Goal: Information Seeking & Learning: Learn about a topic

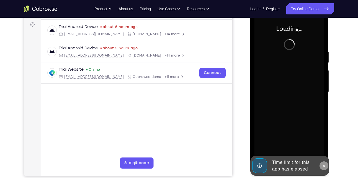
click at [325, 166] on icon at bounding box center [324, 165] width 4 height 4
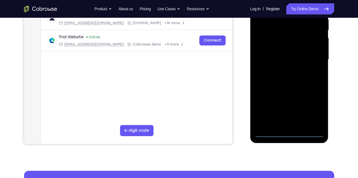
scroll to position [115, 0]
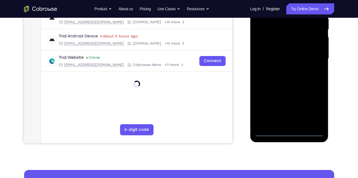
click at [290, 133] on div at bounding box center [289, 58] width 70 height 155
click at [316, 110] on div at bounding box center [289, 58] width 70 height 155
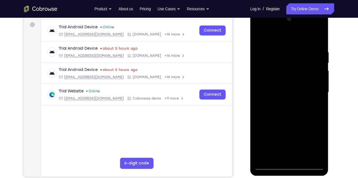
scroll to position [81, 0]
click at [281, 41] on div at bounding box center [289, 92] width 70 height 155
click at [313, 89] on div at bounding box center [289, 92] width 70 height 155
click at [284, 104] on div at bounding box center [289, 92] width 70 height 155
click at [281, 91] on div at bounding box center [289, 92] width 70 height 155
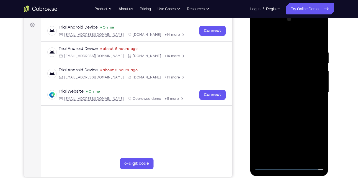
click at [288, 78] on div at bounding box center [289, 92] width 70 height 155
click at [286, 93] on div at bounding box center [289, 92] width 70 height 155
click at [289, 109] on div at bounding box center [289, 92] width 70 height 155
click at [287, 118] on div at bounding box center [289, 92] width 70 height 155
drag, startPoint x: 285, startPoint y: 121, endPoint x: 291, endPoint y: 98, distance: 23.6
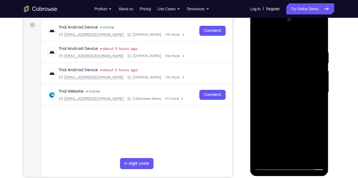
click at [291, 98] on div at bounding box center [289, 92] width 70 height 155
click at [258, 122] on div at bounding box center [289, 92] width 70 height 155
drag, startPoint x: 296, startPoint y: 100, endPoint x: 286, endPoint y: 132, distance: 33.6
click at [286, 132] on div at bounding box center [289, 92] width 70 height 155
drag, startPoint x: 302, startPoint y: 51, endPoint x: 266, endPoint y: 46, distance: 36.9
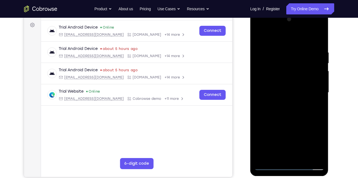
click at [266, 46] on div at bounding box center [289, 92] width 70 height 155
drag, startPoint x: 299, startPoint y: 39, endPoint x: 280, endPoint y: -20, distance: 62.8
click at [280, 11] on html "Online web based iOS Simulators and Android Emulators. Run iPhone, iPad, Mobile…" at bounding box center [289, 94] width 79 height 166
drag, startPoint x: 288, startPoint y: 39, endPoint x: 277, endPoint y: -19, distance: 58.8
click at [277, 11] on html "Online web based iOS Simulators and Android Emulators. Run iPhone, iPad, Mobile…" at bounding box center [289, 94] width 79 height 166
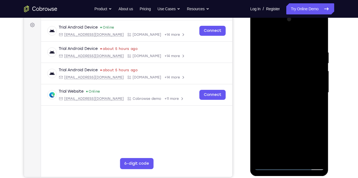
drag, startPoint x: 301, startPoint y: 42, endPoint x: 219, endPoint y: 49, distance: 81.9
click at [250, 49] on html "Online web based iOS Simulators and Android Emulators. Run iPhone, iPad, Mobile…" at bounding box center [289, 94] width 79 height 166
drag, startPoint x: 300, startPoint y: 50, endPoint x: 260, endPoint y: 43, distance: 40.0
click at [260, 43] on div at bounding box center [289, 92] width 70 height 155
drag, startPoint x: 307, startPoint y: 51, endPoint x: 272, endPoint y: 53, distance: 35.8
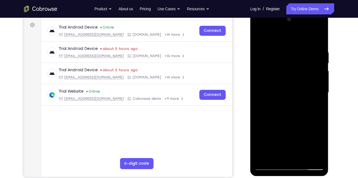
click at [272, 53] on div at bounding box center [289, 92] width 70 height 155
drag, startPoint x: 272, startPoint y: 53, endPoint x: 482, endPoint y: 63, distance: 210.8
click at [250, 52] on html "Online web based iOS Simulators and Android Emulators. Run iPhone, iPad, Mobile…" at bounding box center [289, 94] width 79 height 166
drag, startPoint x: 296, startPoint y: 46, endPoint x: 261, endPoint y: 42, distance: 35.4
click at [261, 42] on div at bounding box center [289, 92] width 70 height 155
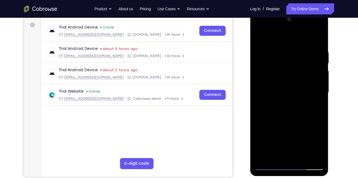
drag, startPoint x: 284, startPoint y: 47, endPoint x: 200, endPoint y: 46, distance: 84.7
click at [250, 46] on html "Online web based iOS Simulators and Android Emulators. Run iPhone, iPad, Mobile…" at bounding box center [289, 94] width 79 height 166
click at [301, 157] on div at bounding box center [289, 92] width 70 height 155
click at [295, 121] on div at bounding box center [289, 92] width 70 height 155
click at [260, 37] on div at bounding box center [289, 92] width 70 height 155
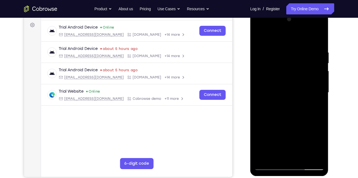
click at [266, 156] on div at bounding box center [289, 92] width 70 height 155
drag, startPoint x: 284, startPoint y: 55, endPoint x: 301, endPoint y: 130, distance: 76.7
click at [301, 130] on div at bounding box center [289, 92] width 70 height 155
drag, startPoint x: 301, startPoint y: 51, endPoint x: 227, endPoint y: 46, distance: 74.3
click at [250, 46] on html "Online web based iOS Simulators and Android Emulators. Run iPhone, iPad, Mobile…" at bounding box center [289, 94] width 79 height 166
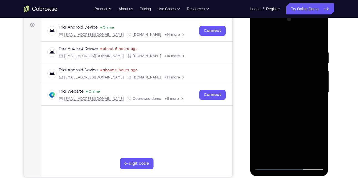
drag, startPoint x: 290, startPoint y: 53, endPoint x: 251, endPoint y: 48, distance: 38.7
click at [251, 48] on div at bounding box center [289, 93] width 78 height 165
drag, startPoint x: 295, startPoint y: 47, endPoint x: 198, endPoint y: 53, distance: 96.8
click at [250, 53] on html "Online web based iOS Simulators and Android Emulators. Run iPhone, iPad, Mobile…" at bounding box center [289, 94] width 79 height 166
drag, startPoint x: 303, startPoint y: 45, endPoint x: 239, endPoint y: 47, distance: 64.0
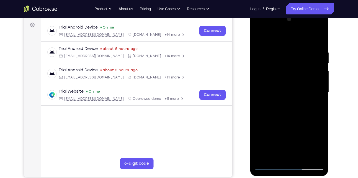
click at [250, 47] on html "Online web based iOS Simulators and Android Emulators. Run iPhone, iPad, Mobile…" at bounding box center [289, 94] width 79 height 166
